Goal: Obtain resource: Obtain resource

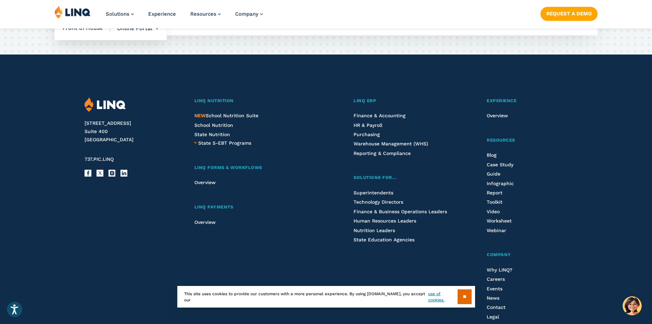
scroll to position [1638, 0]
click at [496, 201] on span "Toolkit" at bounding box center [495, 201] width 16 height 5
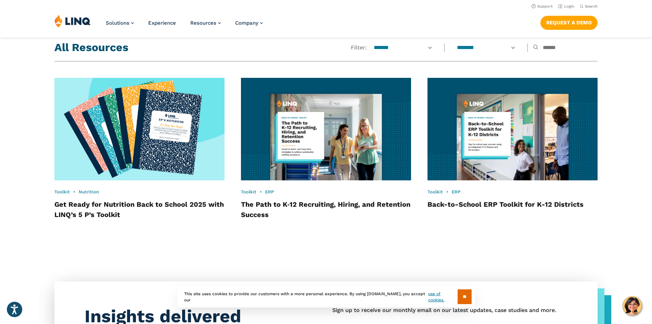
scroll to position [584, 0]
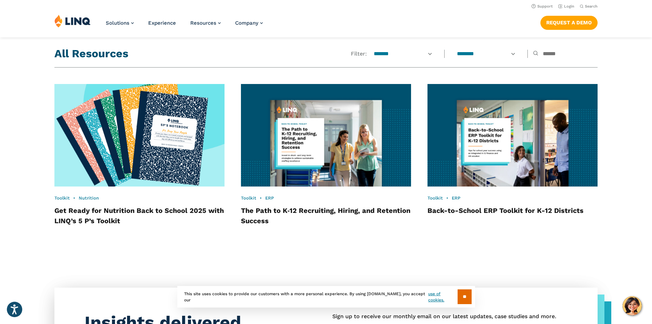
click at [157, 169] on img at bounding box center [139, 135] width 187 height 113
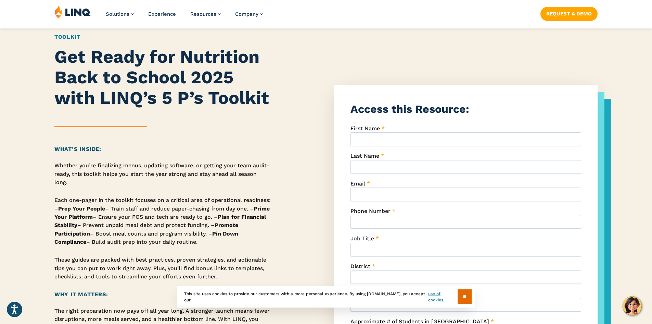
scroll to position [84, 0]
